Goal: Use online tool/utility: Use online tool/utility

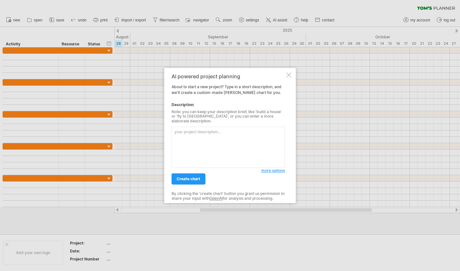
type textarea "V"
click at [277, 169] on span "more options" at bounding box center [273, 170] width 24 height 5
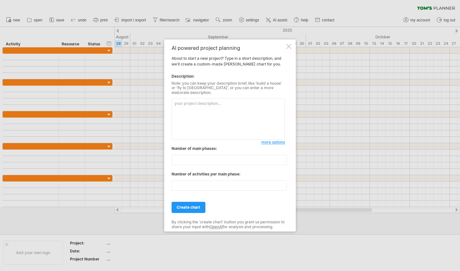
click at [238, 106] on textarea at bounding box center [228, 118] width 113 height 41
type textarea "License 3 vaccines"
click at [192, 205] on span "create chart" at bounding box center [189, 207] width 24 height 5
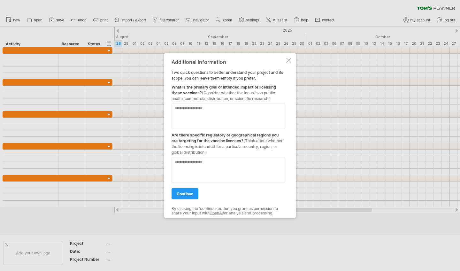
click at [293, 57] on div "Additional information Two quick questions to better understand your project an…" at bounding box center [230, 135] width 132 height 165
click at [291, 58] on div at bounding box center [288, 60] width 5 height 5
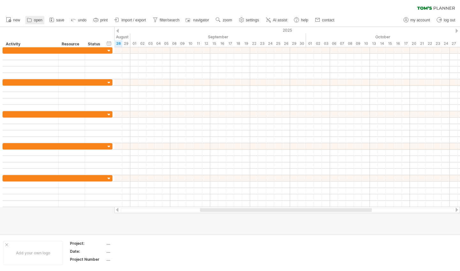
click at [35, 19] on span "open" at bounding box center [38, 20] width 9 height 4
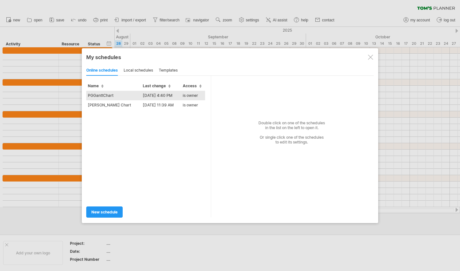
click at [165, 94] on td "[DATE] 4:40 PM" at bounding box center [161, 96] width 40 height 10
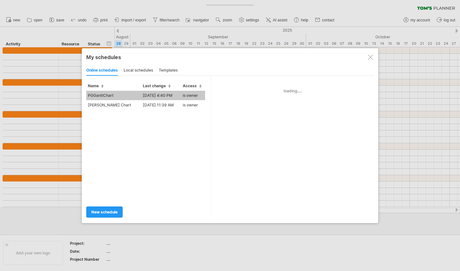
type input "**********"
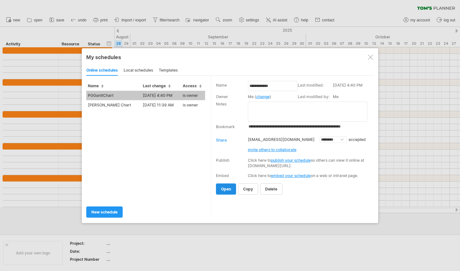
click at [228, 187] on link "open" at bounding box center [226, 188] width 20 height 11
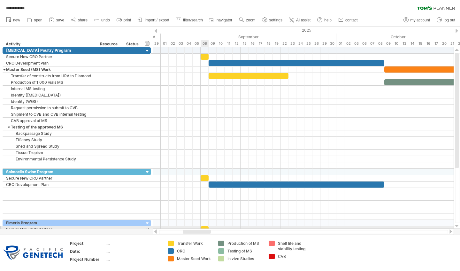
drag, startPoint x: 197, startPoint y: 232, endPoint x: 205, endPoint y: 226, distance: 9.7
click at [205, 227] on div "**********" at bounding box center [230, 135] width 460 height 271
